Goal: Communication & Community: Share content

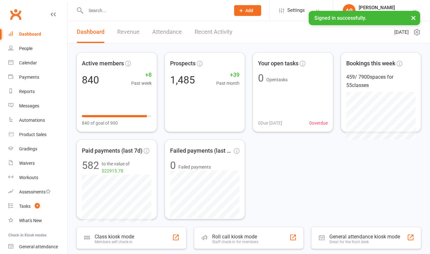
click at [108, 14] on input "text" at bounding box center [155, 10] width 142 height 9
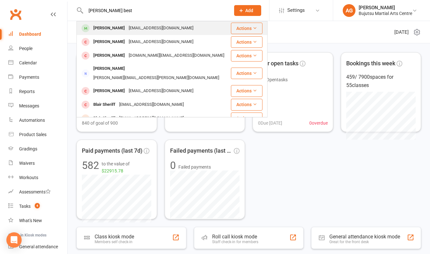
type input "[PERSON_NAME] best"
click at [112, 28] on div "[PERSON_NAME]" at bounding box center [108, 28] width 35 height 9
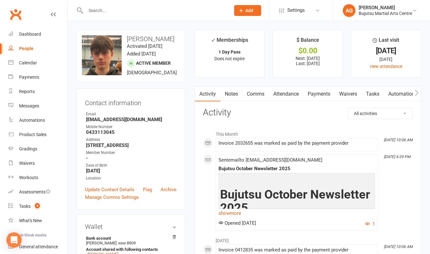
click at [122, 103] on h3 "Contact information" at bounding box center [130, 102] width 91 height 10
click at [121, 103] on h3 "Contact information" at bounding box center [130, 102] width 91 height 10
click at [320, 93] on link "Payments" at bounding box center [319, 94] width 32 height 15
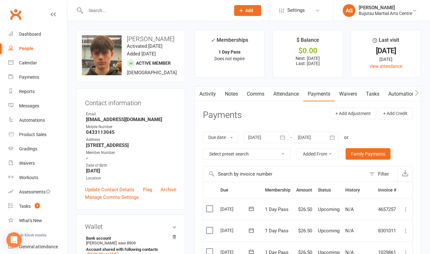
click at [270, 135] on div at bounding box center [266, 137] width 45 height 11
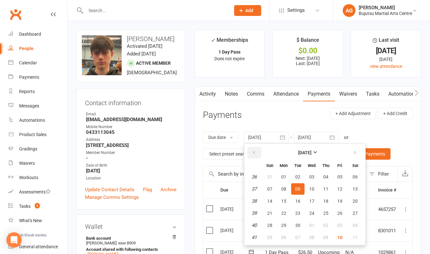
click at [260, 149] on button "button" at bounding box center [254, 152] width 14 height 11
click at [338, 175] on button "06" at bounding box center [339, 176] width 13 height 11
type input "[DATE]"
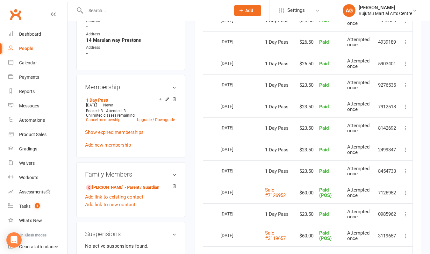
scroll to position [410, 0]
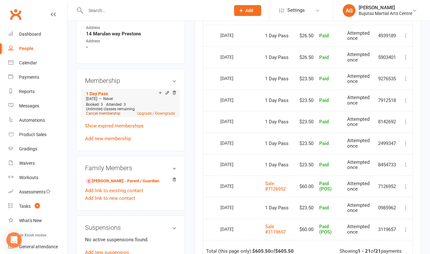
click at [103, 113] on link "Cancel membership" at bounding box center [103, 113] width 34 height 4
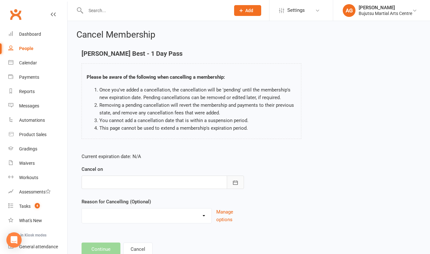
click at [238, 182] on icon "button" at bounding box center [235, 182] width 6 height 6
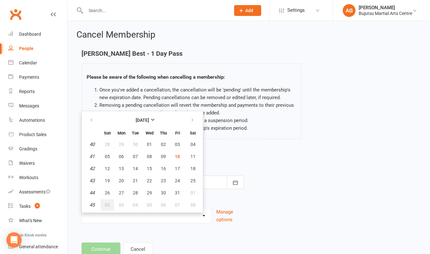
click at [105, 203] on span "02" at bounding box center [107, 204] width 5 height 5
type input "[DATE]"
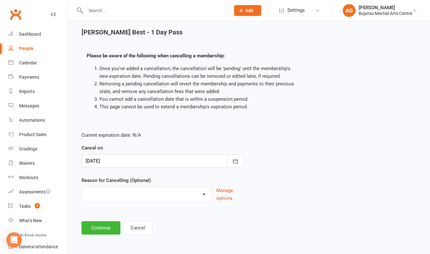
scroll to position [26, 0]
click at [106, 224] on button "Continue" at bounding box center [101, 227] width 39 height 13
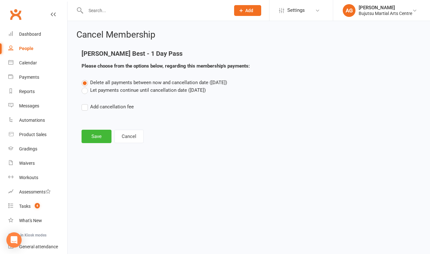
scroll to position [0, 0]
click at [84, 90] on label "Let payments continue until cancellation date ([DATE])" at bounding box center [144, 90] width 124 height 8
click at [84, 86] on input "Let payments continue until cancellation date ([DATE])" at bounding box center [84, 86] width 4 height 0
click at [96, 134] on button "Save" at bounding box center [97, 136] width 30 height 13
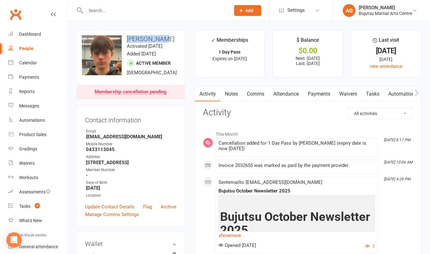
drag, startPoint x: 161, startPoint y: 38, endPoint x: 126, endPoint y: 35, distance: 34.8
click at [126, 35] on h3 "[PERSON_NAME]" at bounding box center [131, 38] width 98 height 7
copy h3 "[PERSON_NAME]"
click at [152, 140] on ul "Owner Email [EMAIL_ADDRESS][DOMAIN_NAME] Mobile Number [PHONE_NUMBER] Address […" at bounding box center [130, 163] width 91 height 70
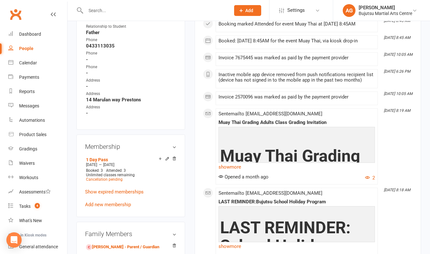
scroll to position [361, 0]
click at [30, 106] on div "Messages" at bounding box center [29, 105] width 20 height 5
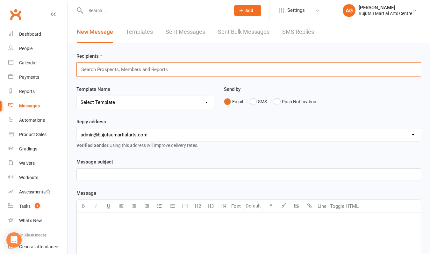
click at [106, 70] on input "text" at bounding box center [128, 69] width 94 height 8
paste input "[PERSON_NAME]"
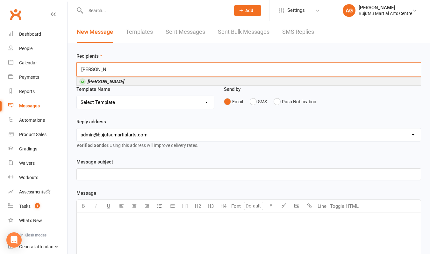
type input "[PERSON_NAME]"
click at [108, 81] on em "[PERSON_NAME]" at bounding box center [105, 82] width 37 height 6
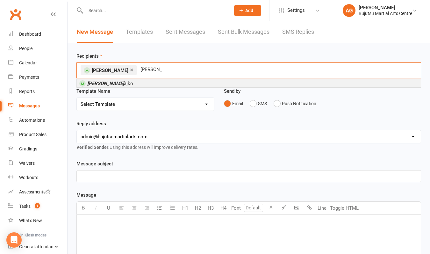
type input "[PERSON_NAME]"
click at [103, 82] on em "[PERSON_NAME]" at bounding box center [105, 84] width 37 height 6
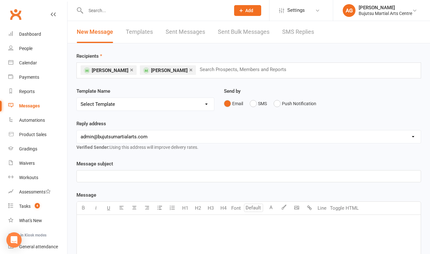
select select "33"
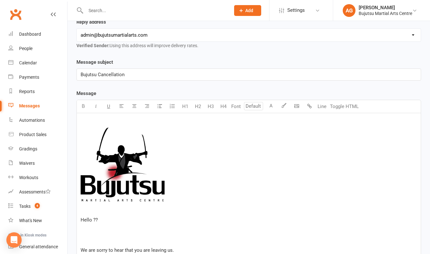
scroll to position [107, 0]
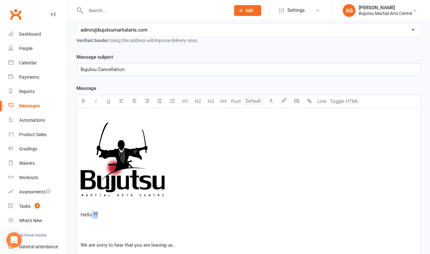
drag, startPoint x: 107, startPoint y: 213, endPoint x: 92, endPoint y: 215, distance: 15.4
click at [92, 215] on p "Hello ??" at bounding box center [249, 215] width 336 height 8
drag, startPoint x: 149, startPoint y: 245, endPoint x: 134, endPoint y: 244, distance: 15.0
click at [134, 244] on span "We are sorry to hear that you are leaving us." at bounding box center [127, 245] width 93 height 6
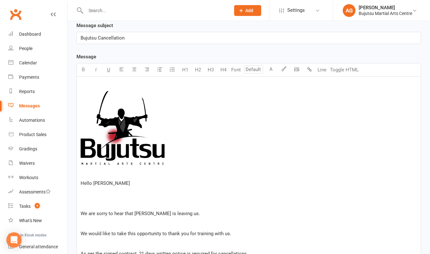
scroll to position [140, 0]
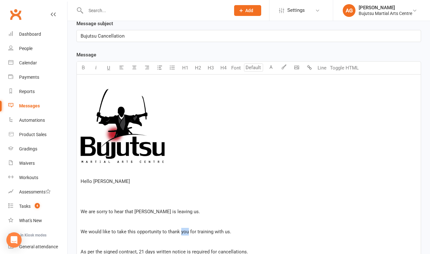
drag, startPoint x: 187, startPoint y: 231, endPoint x: 179, endPoint y: 231, distance: 7.3
click at [179, 231] on span "We would like to take this opportunity to thank you for training with us." at bounding box center [156, 232] width 151 height 6
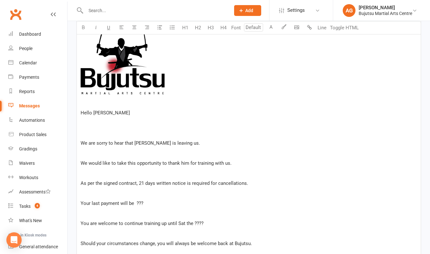
scroll to position [209, 0]
drag, startPoint x: 142, startPoint y: 203, endPoint x: 135, endPoint y: 203, distance: 7.0
click at [135, 203] on span "Your last payment will be ???" at bounding box center [112, 203] width 63 height 6
drag, startPoint x: 96, startPoint y: 225, endPoint x: 82, endPoint y: 224, distance: 14.0
click at [82, 224] on span "You are welcome to continue training up until Sat the ????" at bounding box center [142, 223] width 123 height 6
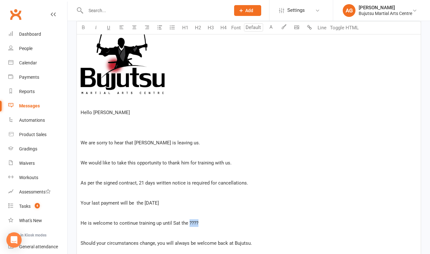
drag, startPoint x: 203, startPoint y: 221, endPoint x: 188, endPoint y: 221, distance: 15.0
click at [188, 221] on p "He is welcome to continue training up until Sat the ????" at bounding box center [249, 223] width 336 height 8
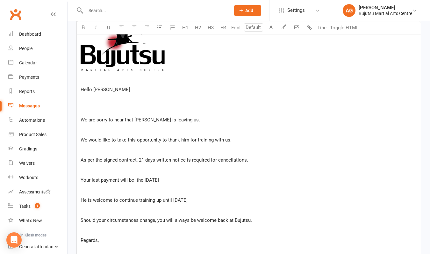
scroll to position [239, 0]
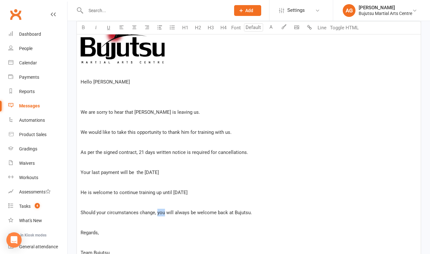
drag, startPoint x: 165, startPoint y: 213, endPoint x: 158, endPoint y: 213, distance: 6.7
click at [158, 213] on span "Should your circumstances change, you will always be welcome back at Bujutsu." at bounding box center [166, 213] width 171 height 6
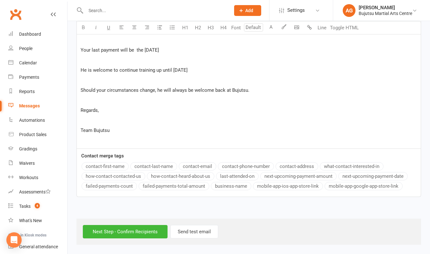
scroll to position [367, 0]
click at [146, 225] on input "Next Step - Confirm Recipients" at bounding box center [125, 231] width 85 height 13
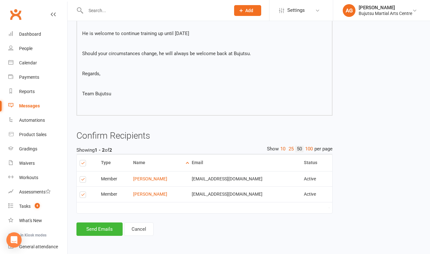
scroll to position [280, 0]
click at [107, 224] on button "Send Emails" at bounding box center [99, 228] width 46 height 13
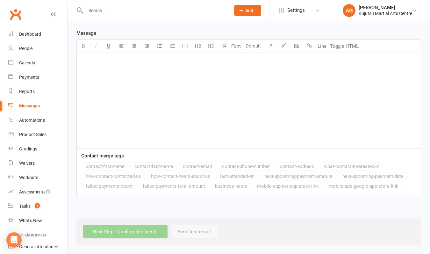
scroll to position [165, 0]
click at [32, 34] on div "Dashboard" at bounding box center [30, 34] width 22 height 5
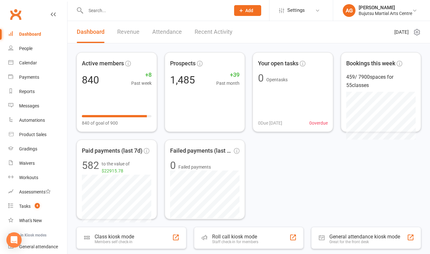
click at [103, 13] on input "text" at bounding box center [155, 10] width 142 height 9
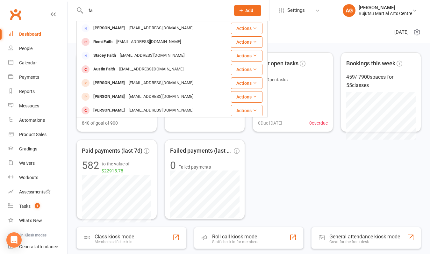
type input "f"
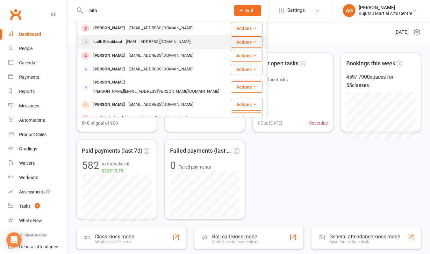
type input "laith"
click at [108, 41] on div "Laith El kabbout" at bounding box center [107, 41] width 32 height 9
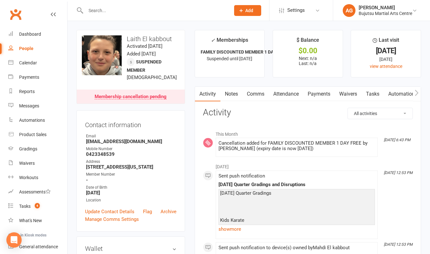
click at [257, 93] on link "Comms" at bounding box center [255, 94] width 26 height 15
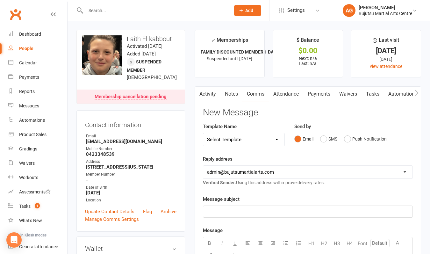
select select "33"
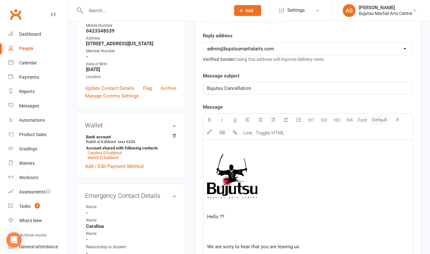
scroll to position [138, 0]
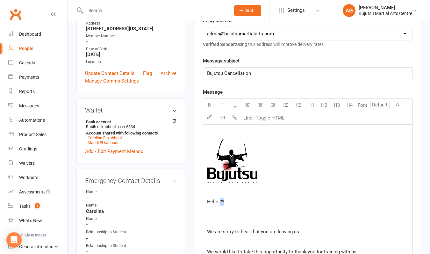
drag, startPoint x: 230, startPoint y: 202, endPoint x: 219, endPoint y: 201, distance: 10.6
click at [219, 201] on p "Hello ??" at bounding box center [308, 202] width 202 height 8
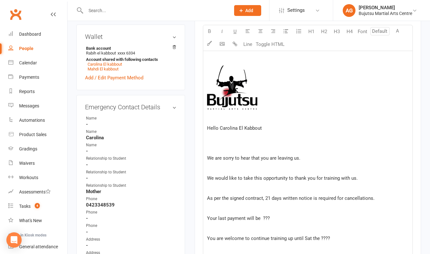
scroll to position [214, 0]
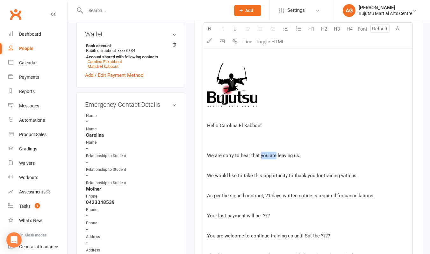
drag, startPoint x: 275, startPoint y: 154, endPoint x: 260, endPoint y: 156, distance: 15.1
click at [260, 156] on span "We are sorry to hear that you are leaving us." at bounding box center [253, 156] width 93 height 6
drag, startPoint x: 313, startPoint y: 174, endPoint x: 306, endPoint y: 175, distance: 7.6
click at [306, 175] on span "We would like to take this opportunity to thank you for training with us." at bounding box center [282, 176] width 151 height 6
click at [317, 196] on span "As per the signed contract, 21 days written notice is required for cancellation…" at bounding box center [290, 196] width 167 height 6
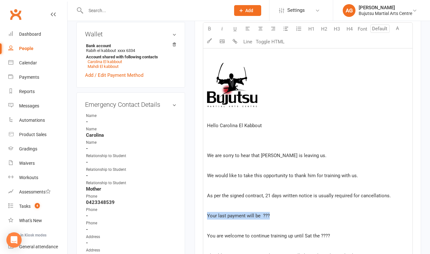
drag, startPoint x: 271, startPoint y: 216, endPoint x: 206, endPoint y: 216, distance: 65.6
click at [206, 216] on div "﻿ Hello Carolina El Kabbout We are sorry to hear that [PERSON_NAME] is leaving …" at bounding box center [307, 181] width 209 height 266
click at [388, 196] on span "As per the signed contract, 21 days written notice is usually required for canc…" at bounding box center [299, 196] width 184 height 6
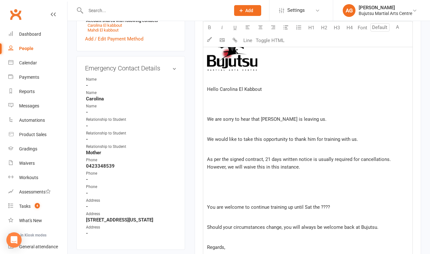
scroll to position [251, 0]
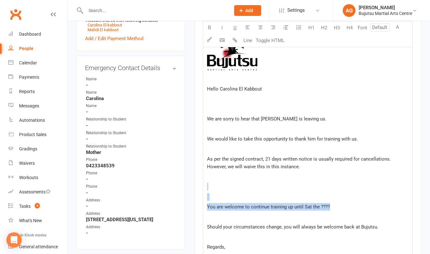
drag, startPoint x: 335, startPoint y: 207, endPoint x: 206, endPoint y: 182, distance: 131.5
click at [206, 181] on div "﻿ Hello Carolina El Kabbout We are sorry to hear that [PERSON_NAME] is leaving …" at bounding box center [307, 149] width 209 height 274
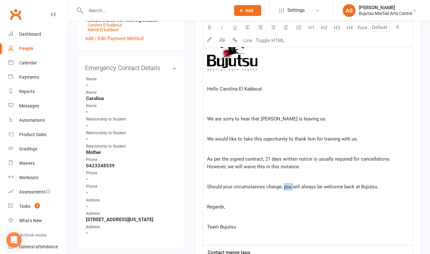
drag, startPoint x: 292, startPoint y: 187, endPoint x: 284, endPoint y: 186, distance: 7.7
click at [284, 186] on span "Should your circumstances change, you will always be welcome back at Bujutsu." at bounding box center [292, 187] width 171 height 6
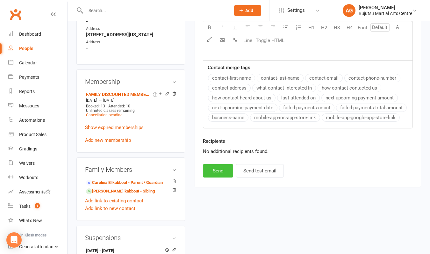
scroll to position [443, 0]
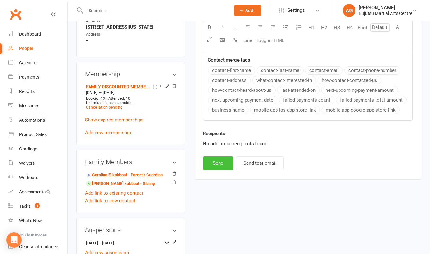
click at [218, 164] on button "Send" at bounding box center [218, 162] width 30 height 13
select select
